Goal: Use online tool/utility: Utilize a website feature to perform a specific function

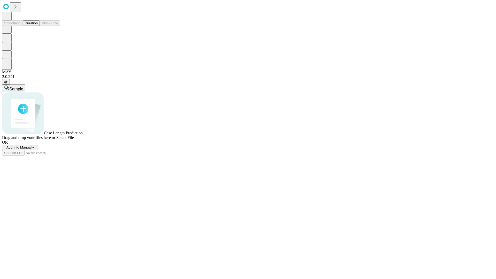
click at [38, 26] on button "Duration" at bounding box center [31, 22] width 17 height 5
click at [34, 149] on span "Add Info Manually" at bounding box center [20, 147] width 28 height 4
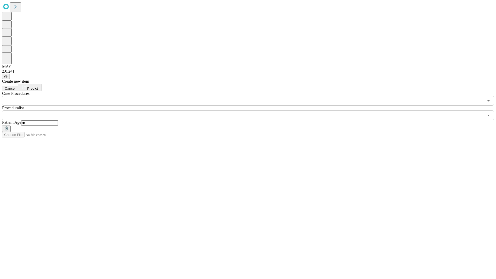
type input "**"
click at [251, 110] on input "text" at bounding box center [242, 115] width 481 height 10
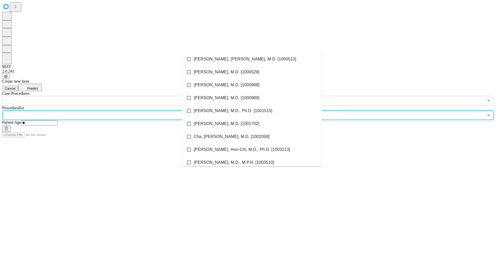
click at [252, 59] on li "[PERSON_NAME], [PERSON_NAME], M.D. [1000512]" at bounding box center [251, 59] width 139 height 13
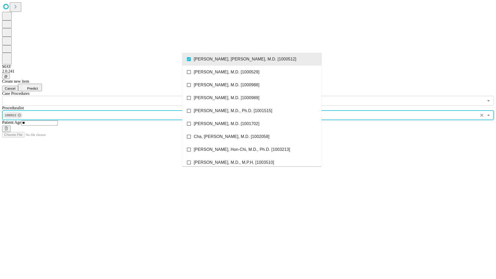
click at [108, 96] on input "text" at bounding box center [242, 101] width 481 height 10
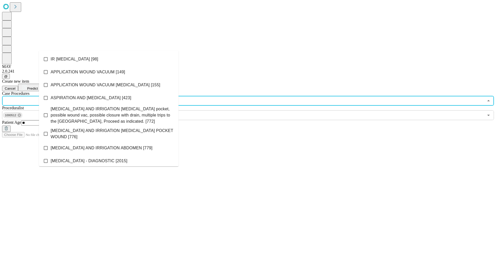
click at [109, 59] on li "IR [MEDICAL_DATA] [98]" at bounding box center [108, 59] width 139 height 13
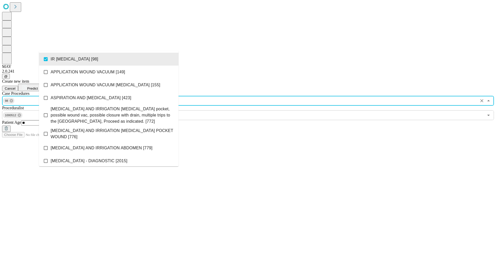
click at [38, 86] on span "Predict" at bounding box center [32, 88] width 11 height 4
